Goal: Entertainment & Leisure: Browse casually

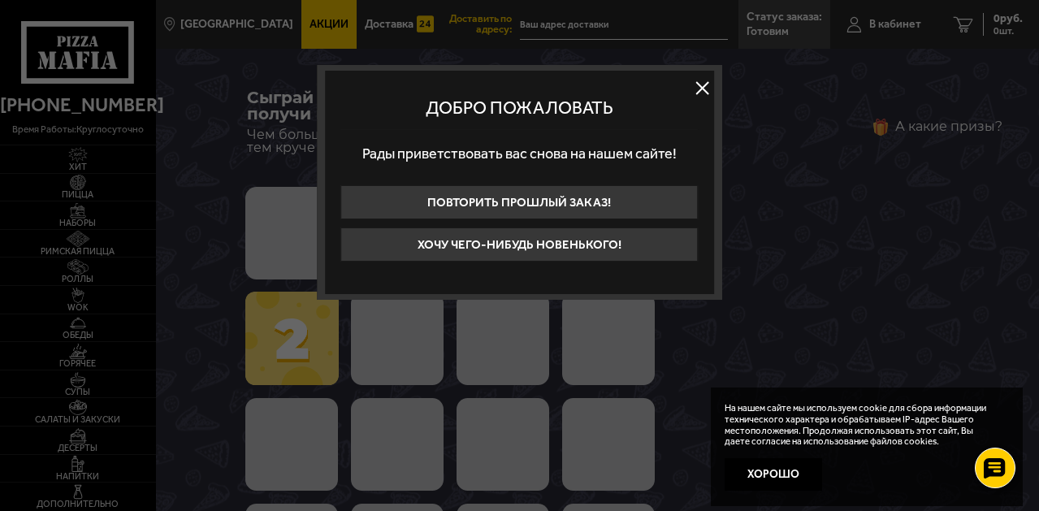
click at [703, 89] on button at bounding box center [702, 88] width 24 height 24
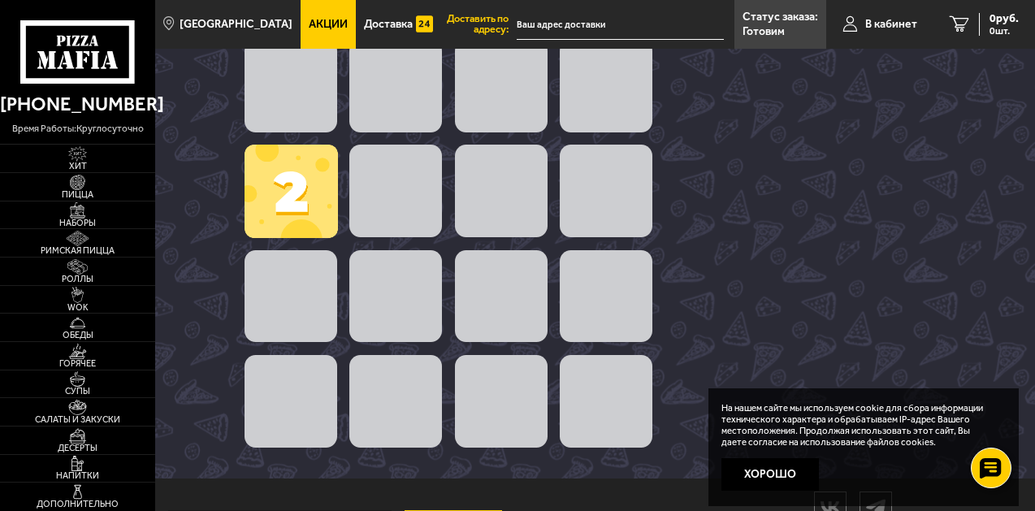
scroll to position [155, 0]
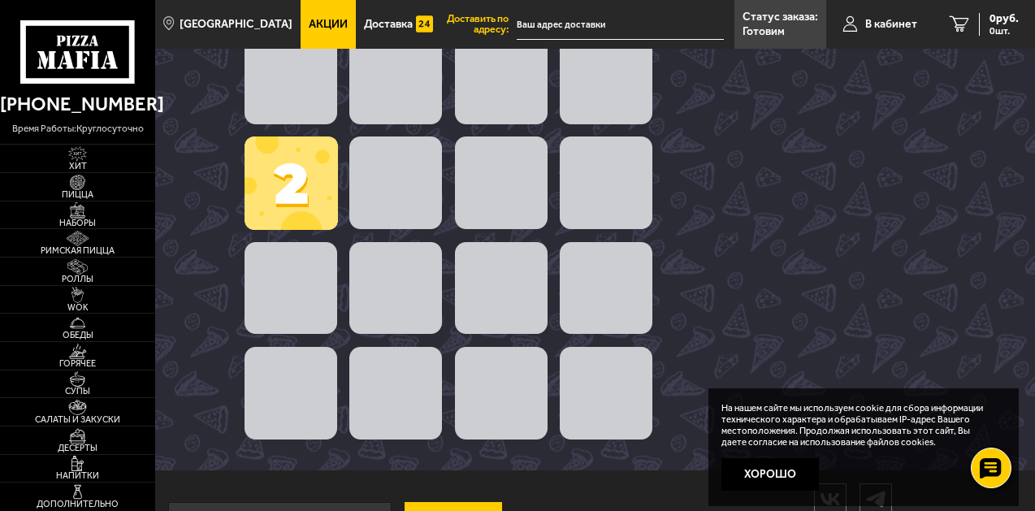
click at [309, 191] on span at bounding box center [291, 183] width 93 height 93
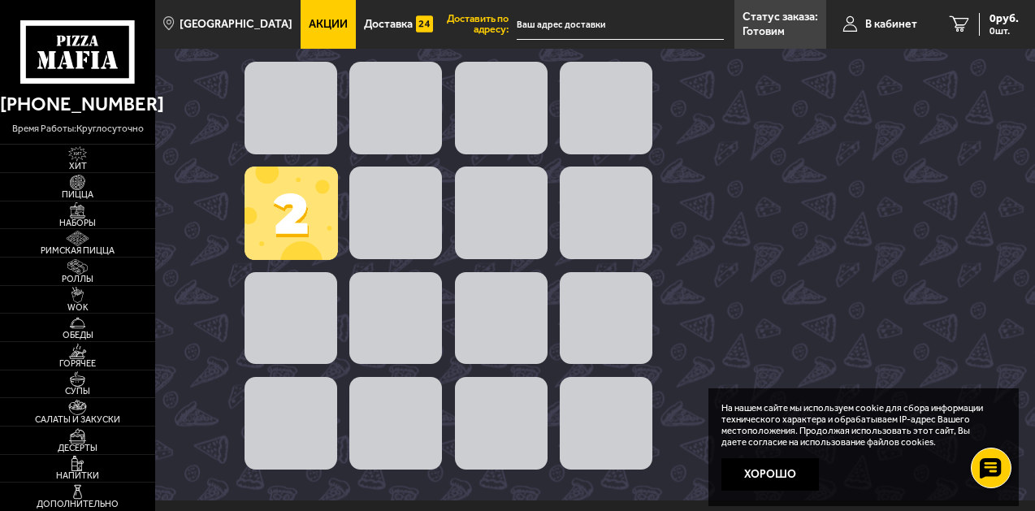
scroll to position [120, 0]
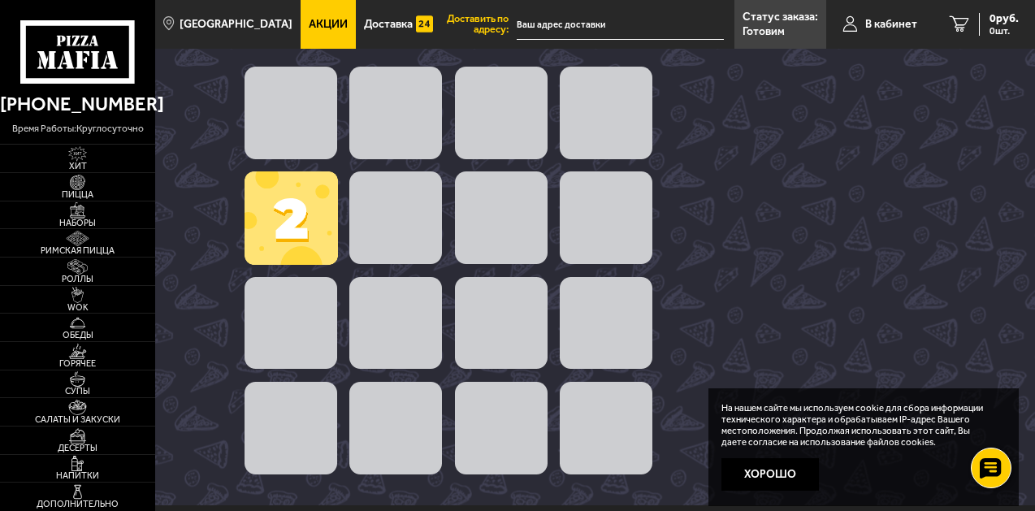
click at [376, 214] on span at bounding box center [395, 217] width 93 height 93
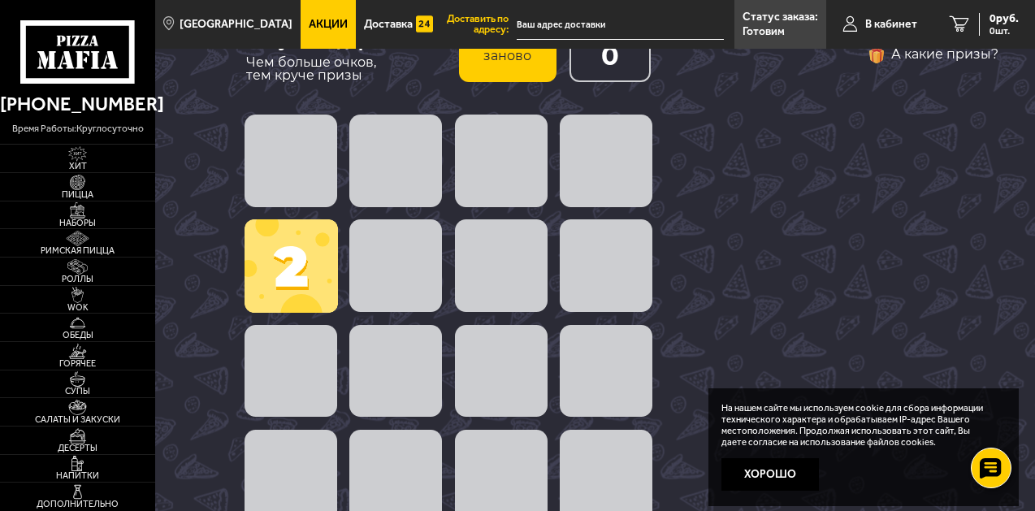
scroll to position [44, 0]
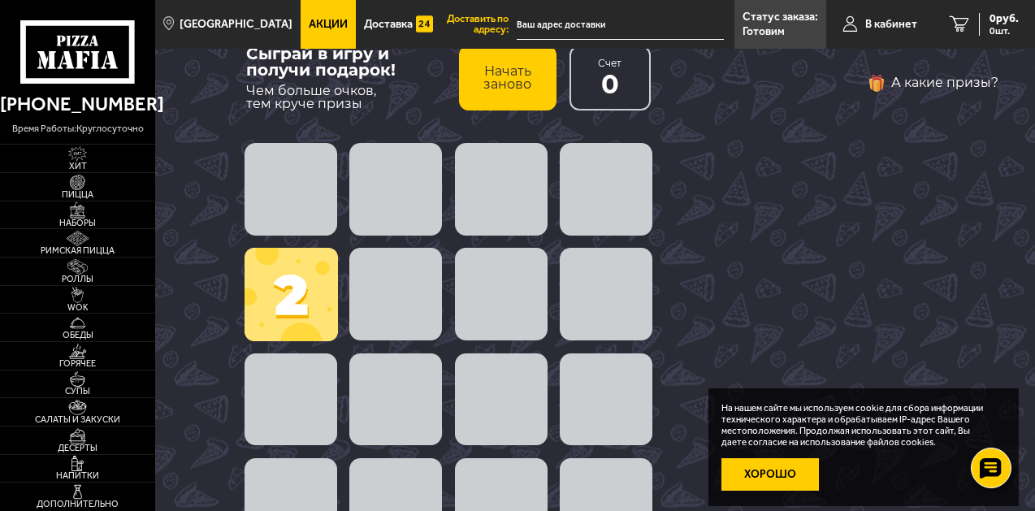
click at [747, 482] on button "Хорошо" at bounding box center [770, 474] width 97 height 33
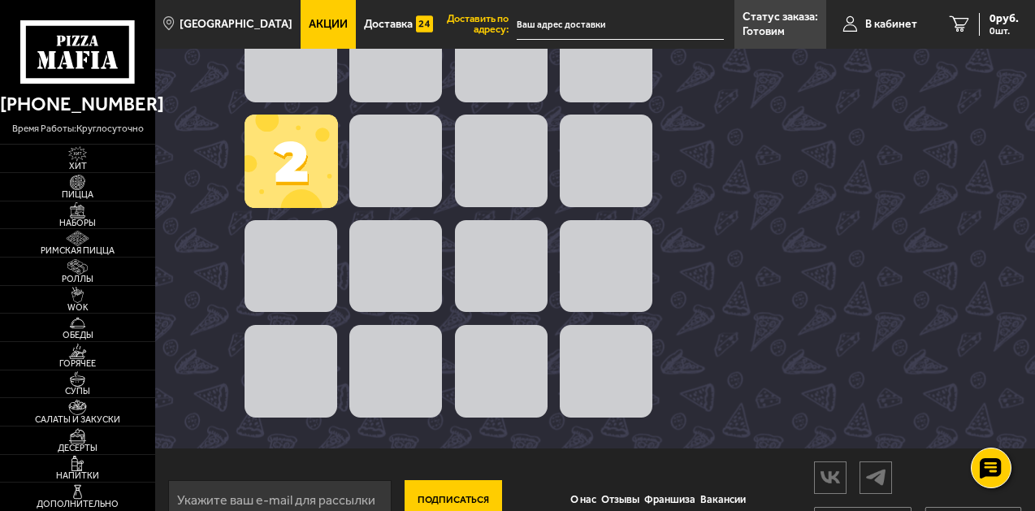
scroll to position [0, 0]
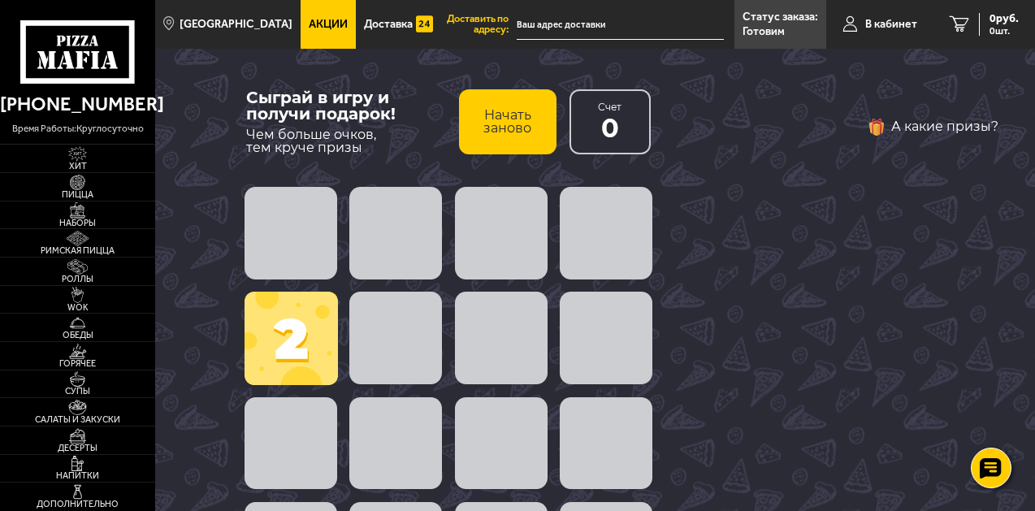
click at [296, 329] on span at bounding box center [291, 338] width 93 height 93
